Goal: Transaction & Acquisition: Purchase product/service

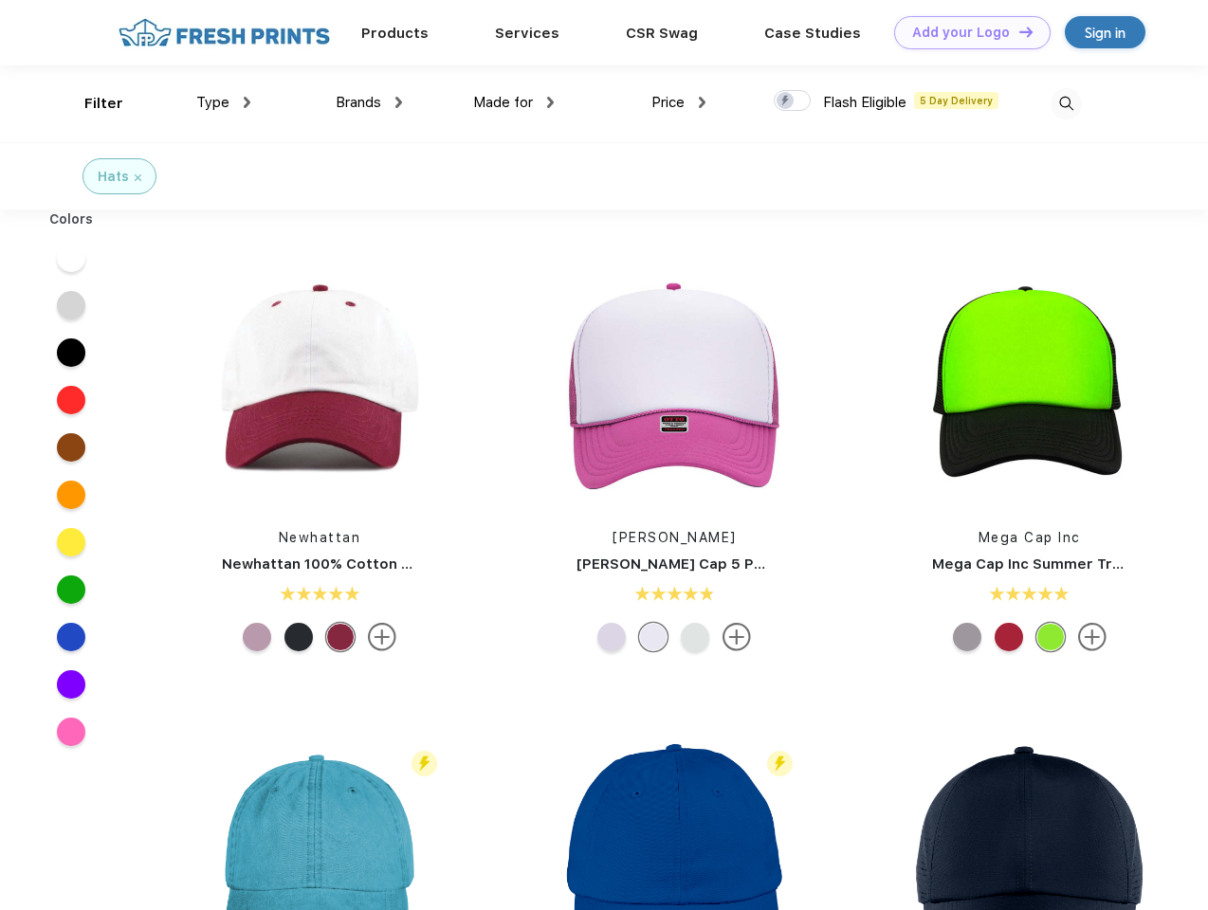
click at [965, 32] on link "Add your Logo Design Tool" at bounding box center [972, 32] width 156 height 33
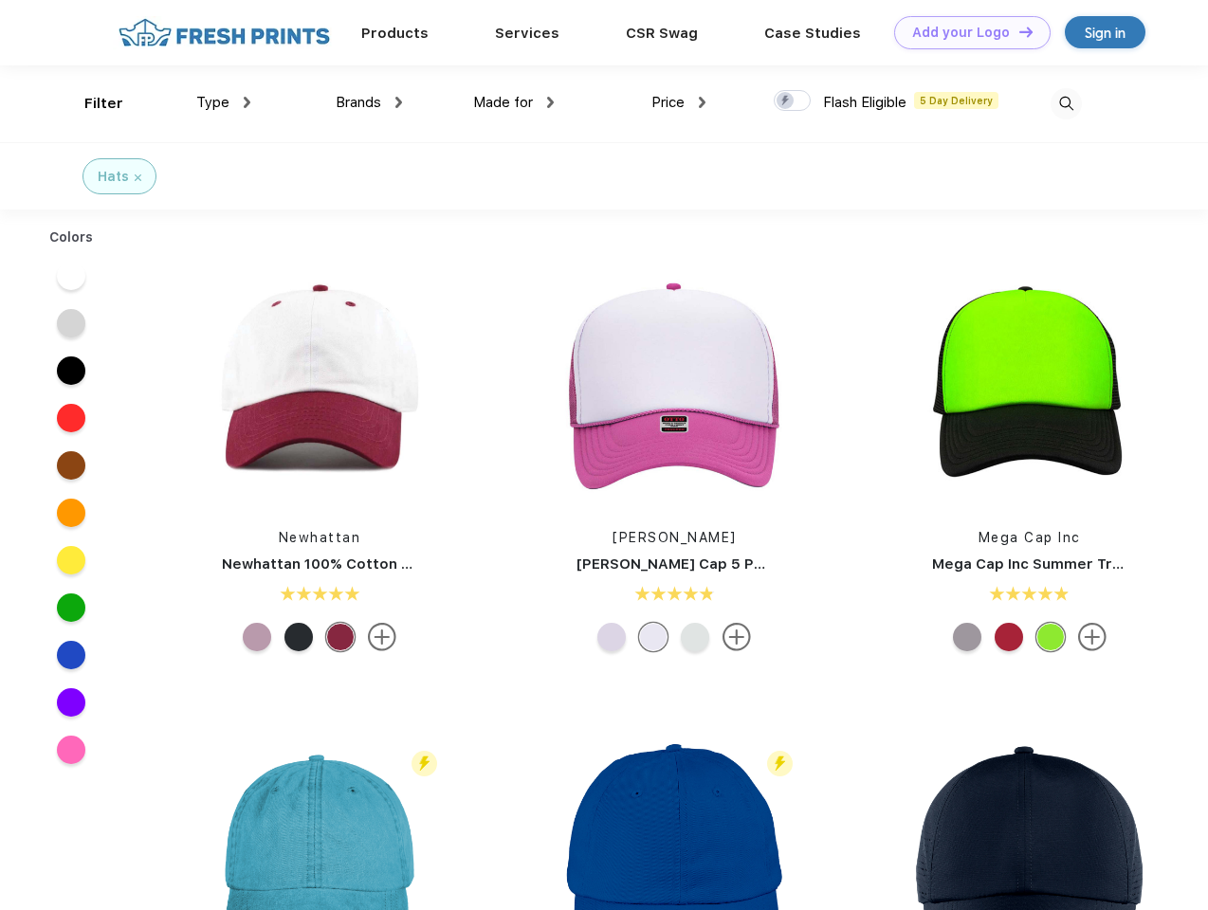
click at [0, 0] on div "Design Tool" at bounding box center [0, 0] width 0 height 0
click at [1018, 31] on link "Add your Logo Design Tool" at bounding box center [972, 32] width 156 height 33
click at [91, 103] on div "Filter" at bounding box center [103, 104] width 39 height 22
click at [224, 102] on span "Type" at bounding box center [212, 102] width 33 height 17
click at [369, 102] on span "Brands" at bounding box center [359, 102] width 46 height 17
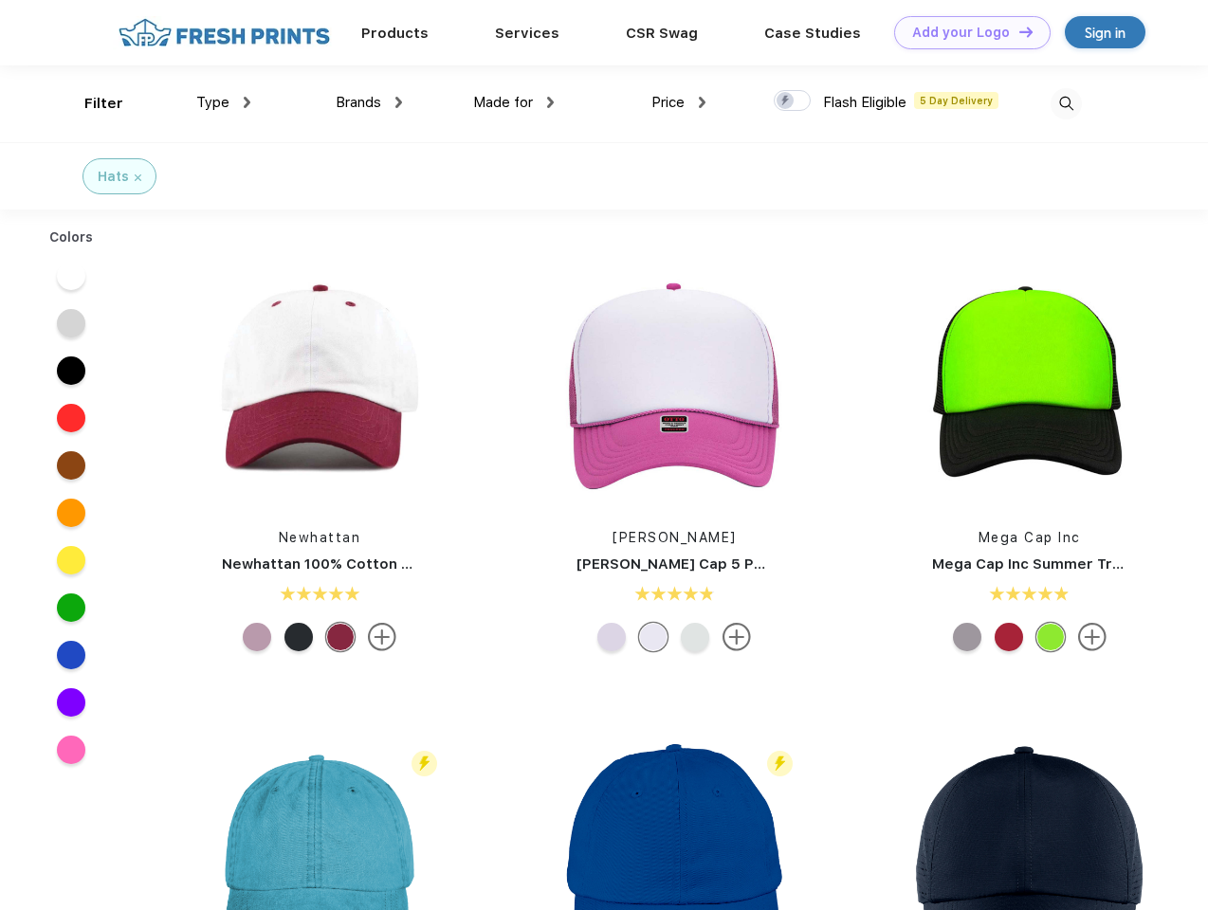
click at [514, 102] on span "Made for" at bounding box center [503, 102] width 60 height 17
click at [679, 102] on span "Price" at bounding box center [668, 102] width 33 height 17
click at [793, 101] on div at bounding box center [792, 100] width 37 height 21
click at [786, 101] on input "checkbox" at bounding box center [780, 95] width 12 height 12
click at [1066, 103] on img at bounding box center [1066, 103] width 31 height 31
